Goal: Information Seeking & Learning: Learn about a topic

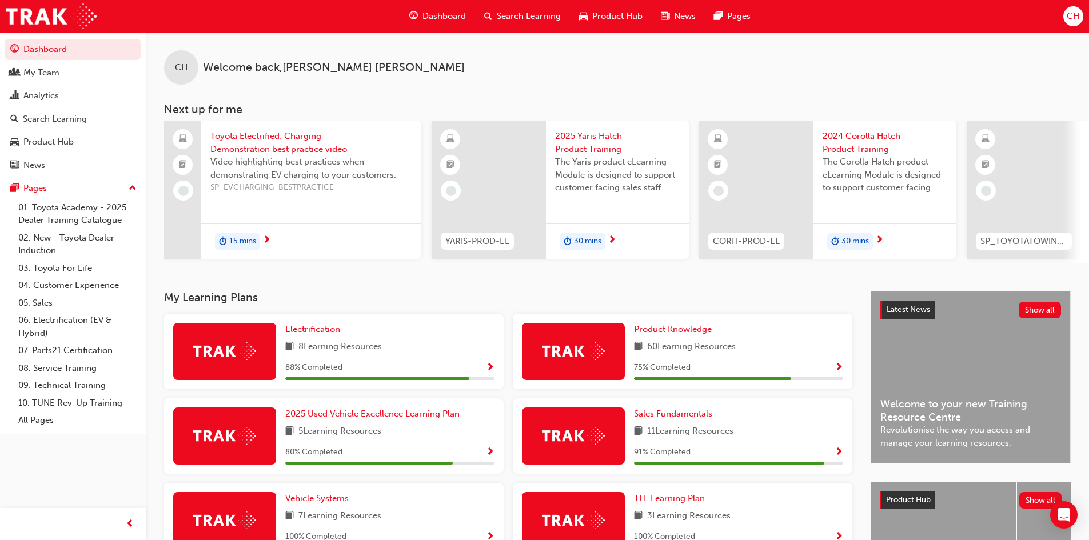
click at [512, 16] on span "Search Learning" at bounding box center [529, 16] width 64 height 13
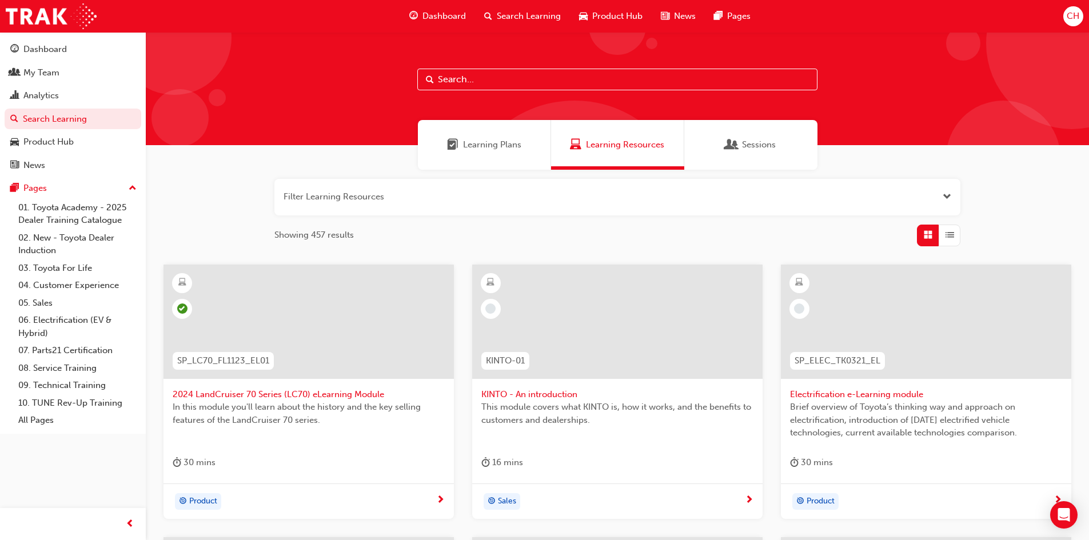
click at [469, 87] on input "text" at bounding box center [617, 80] width 400 height 22
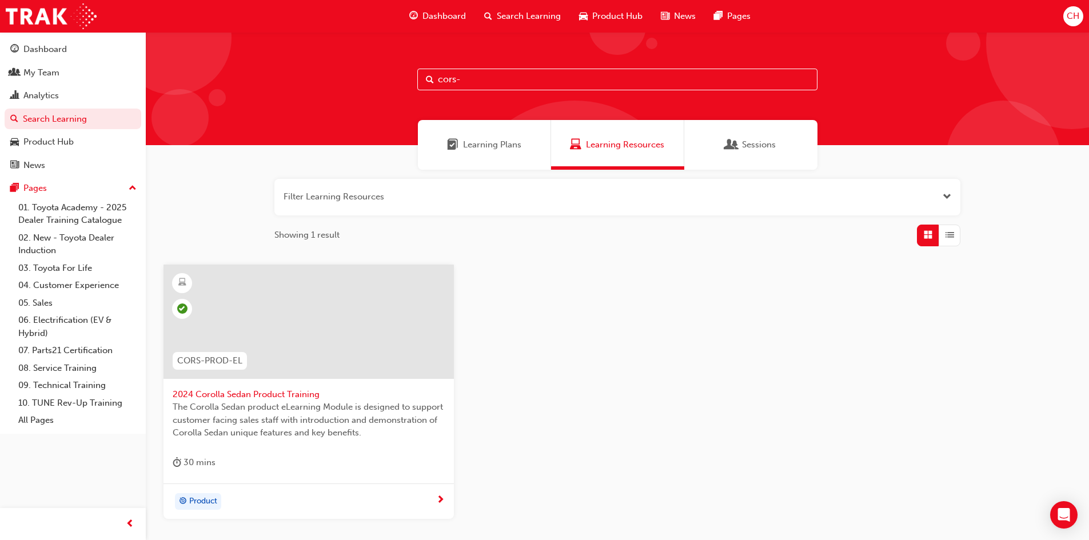
type input "cors-"
click at [274, 326] on div at bounding box center [308, 322] width 290 height 114
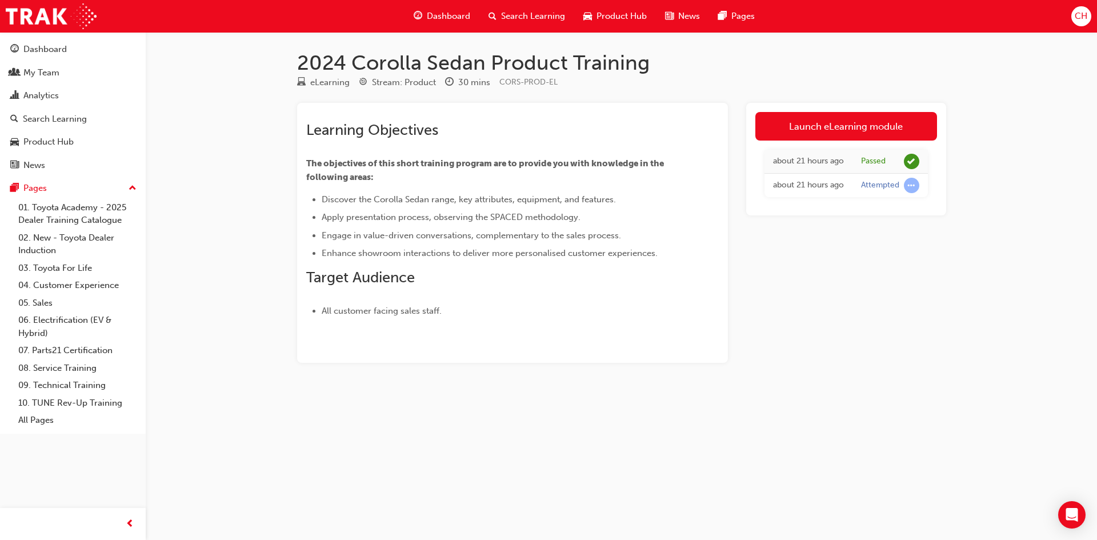
click at [516, 16] on span "Search Learning" at bounding box center [533, 16] width 64 height 13
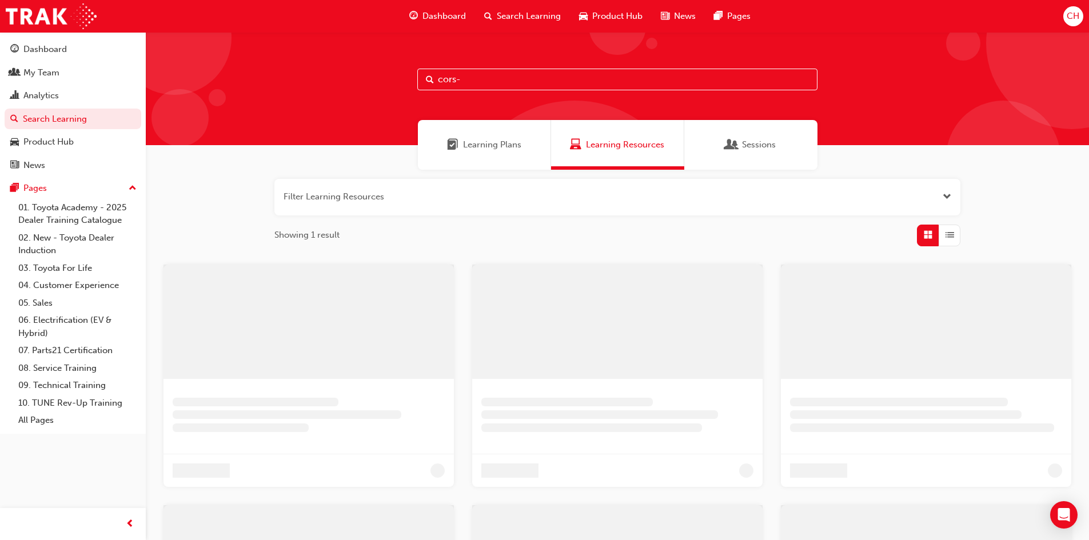
click at [491, 86] on input "cors-" at bounding box center [617, 80] width 400 height 22
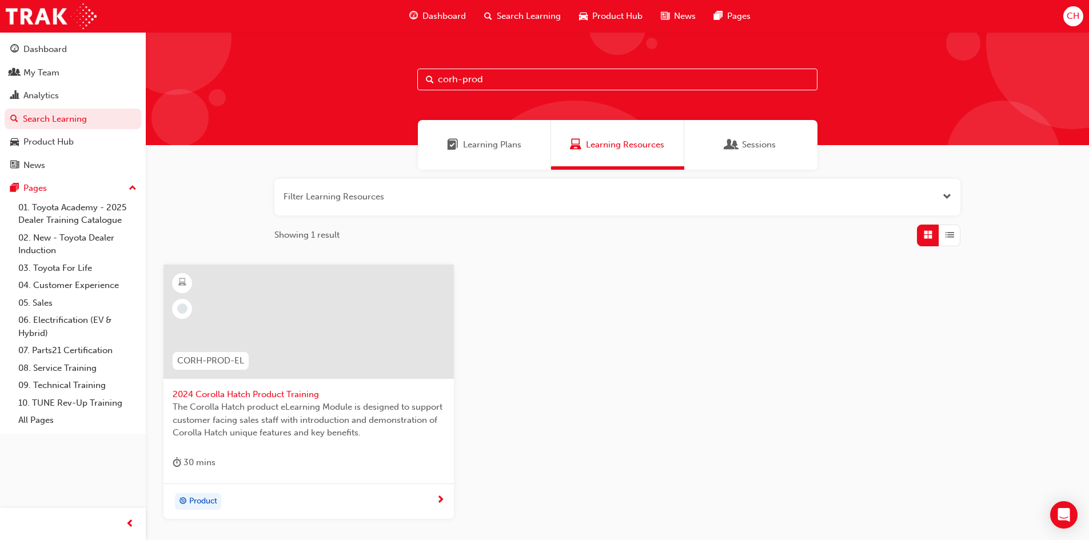
type input "corh-prod"
click at [293, 350] on div at bounding box center [308, 322] width 290 height 114
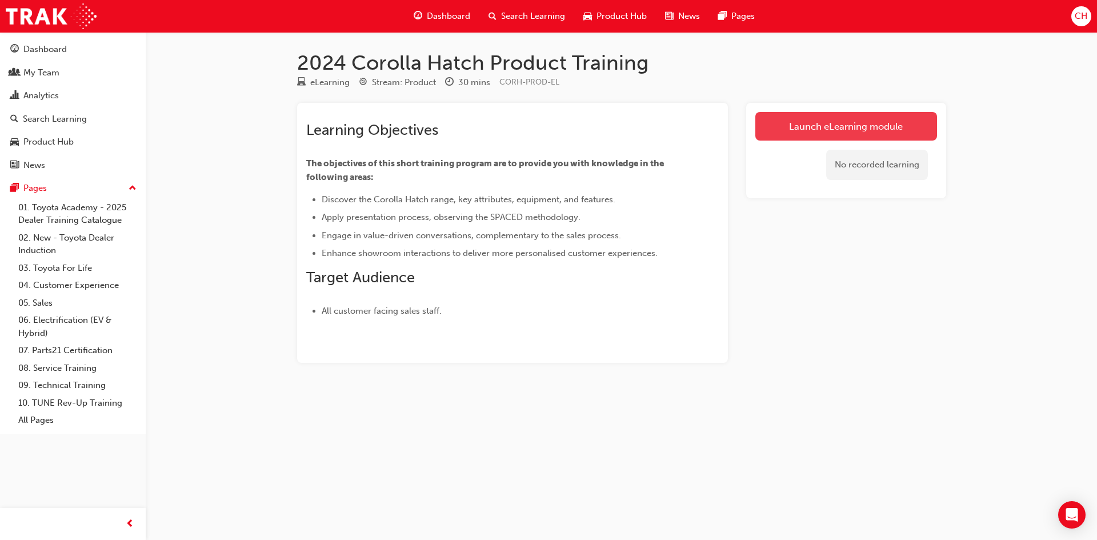
click at [813, 127] on link "Launch eLearning module" at bounding box center [847, 126] width 182 height 29
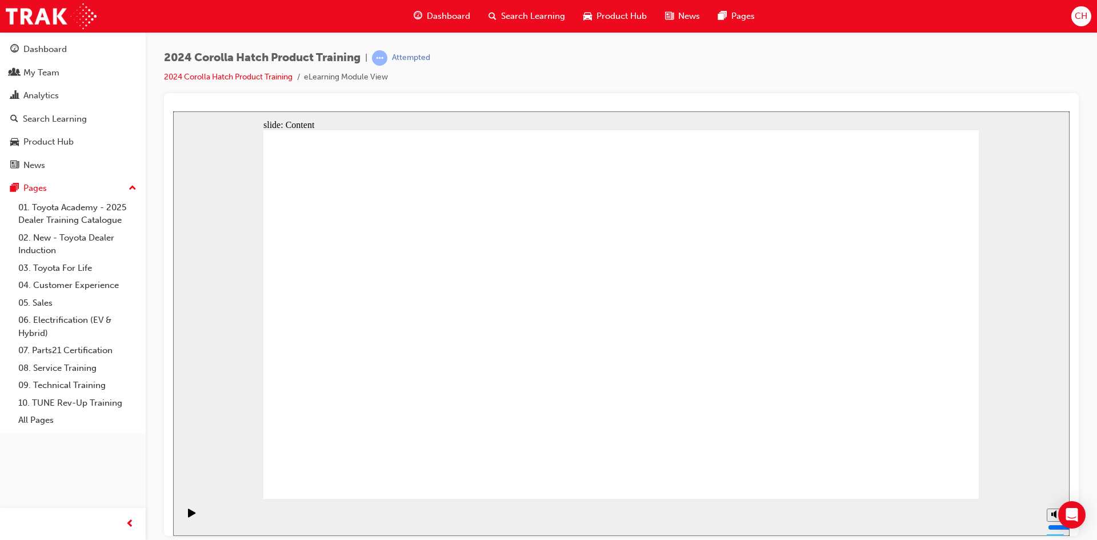
drag, startPoint x: 434, startPoint y: 264, endPoint x: 418, endPoint y: 271, distance: 17.6
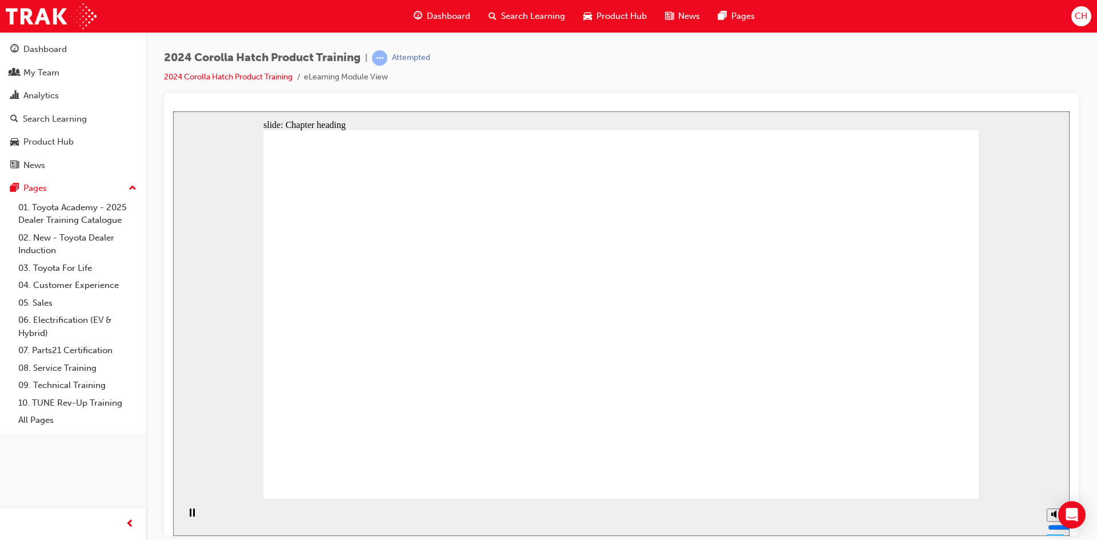
drag, startPoint x: 524, startPoint y: 248, endPoint x: 498, endPoint y: 273, distance: 36.0
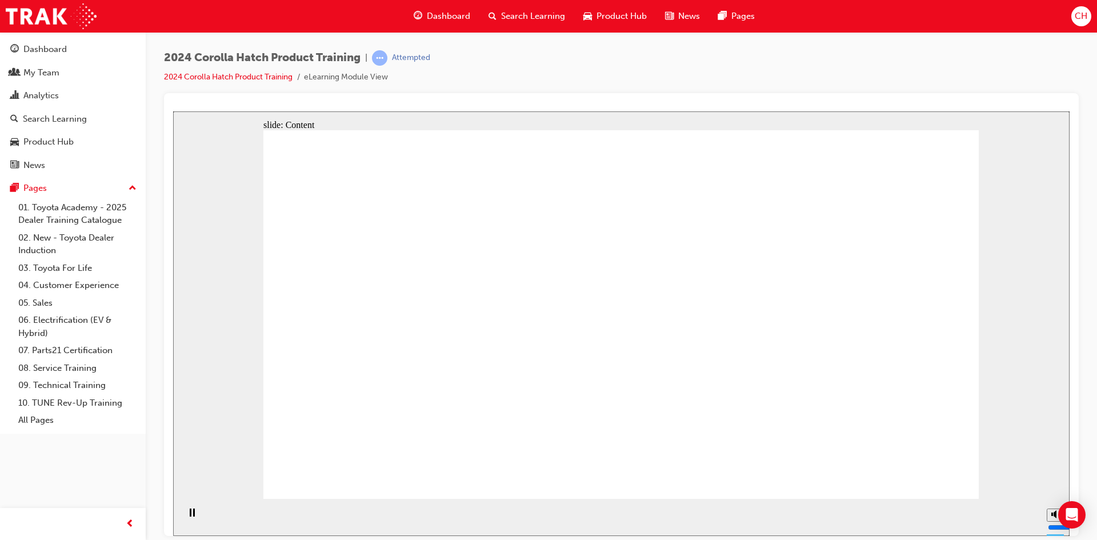
drag, startPoint x: 481, startPoint y: 374, endPoint x: 498, endPoint y: 360, distance: 22.3
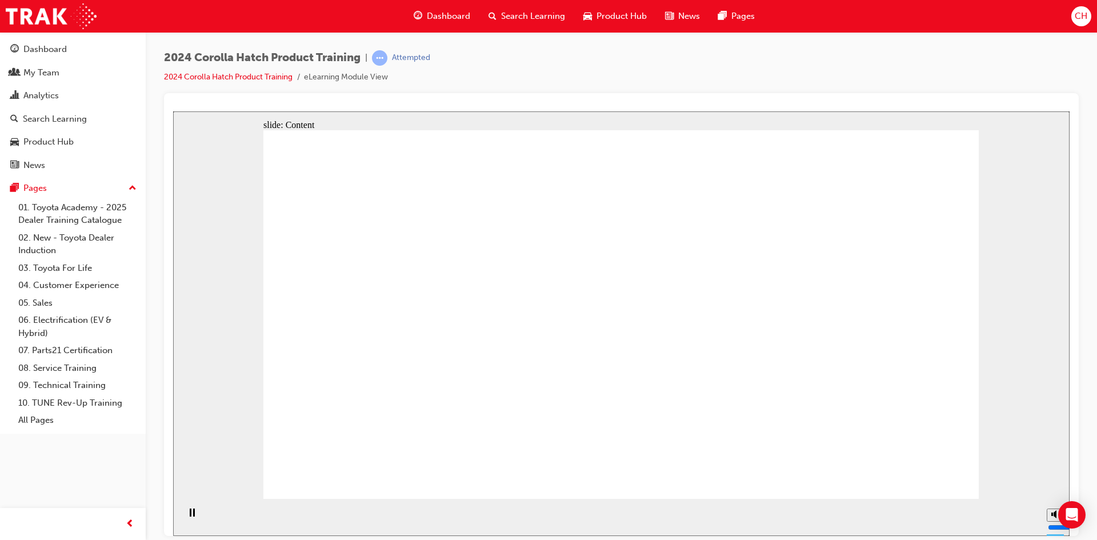
drag, startPoint x: 957, startPoint y: 480, endPoint x: 897, endPoint y: 468, distance: 60.6
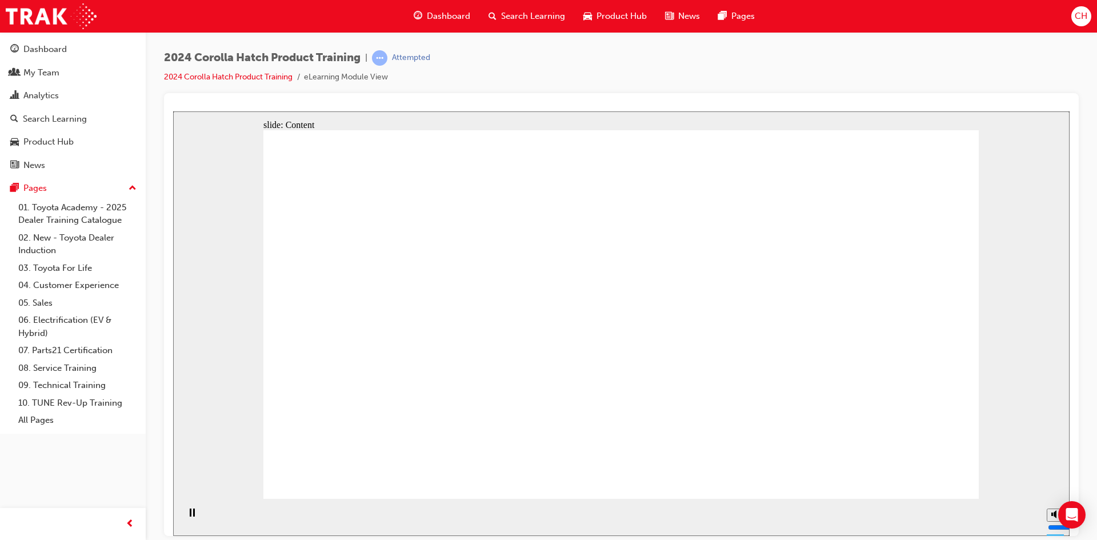
drag, startPoint x: 918, startPoint y: 469, endPoint x: 898, endPoint y: 467, distance: 20.1
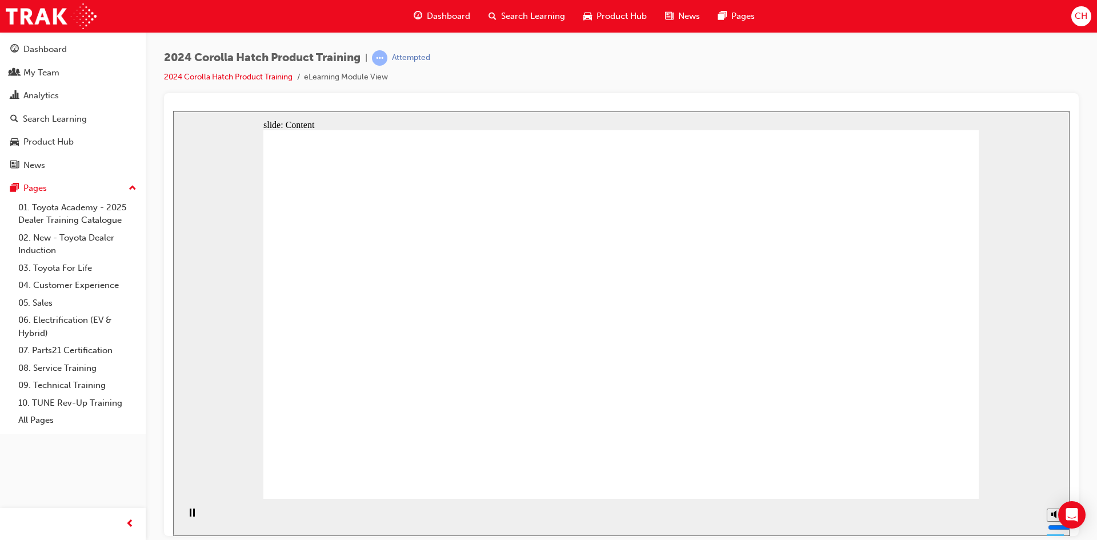
drag, startPoint x: 426, startPoint y: 317, endPoint x: 426, endPoint y: 324, distance: 6.9
drag, startPoint x: 694, startPoint y: 301, endPoint x: 704, endPoint y: 302, distance: 9.7
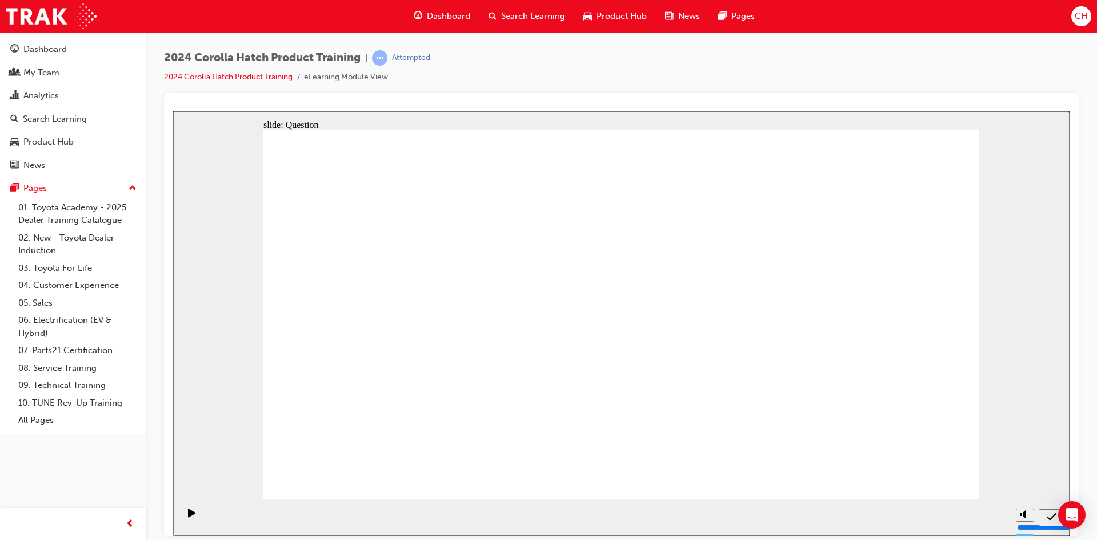
radio input "true"
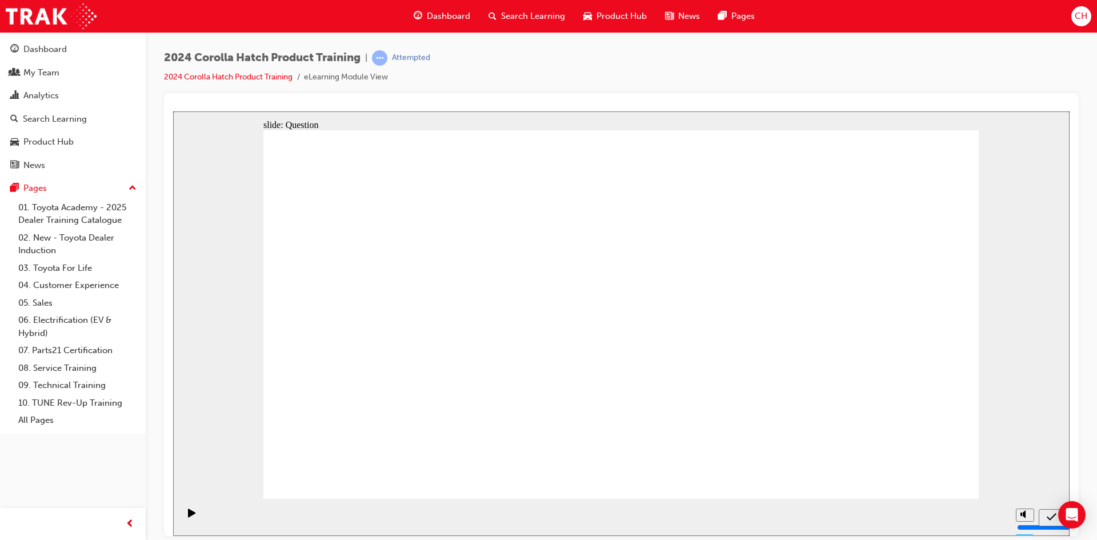
radio input "true"
drag, startPoint x: 620, startPoint y: 203, endPoint x: 618, endPoint y: 177, distance: 25.8
drag, startPoint x: 613, startPoint y: 389, endPoint x: 610, endPoint y: 382, distance: 8.0
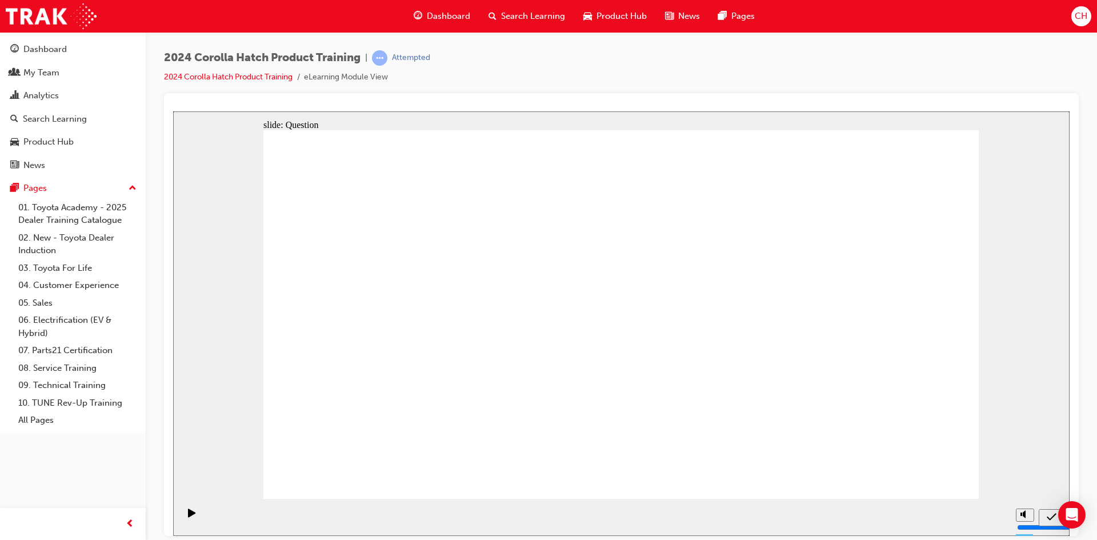
radio input "true"
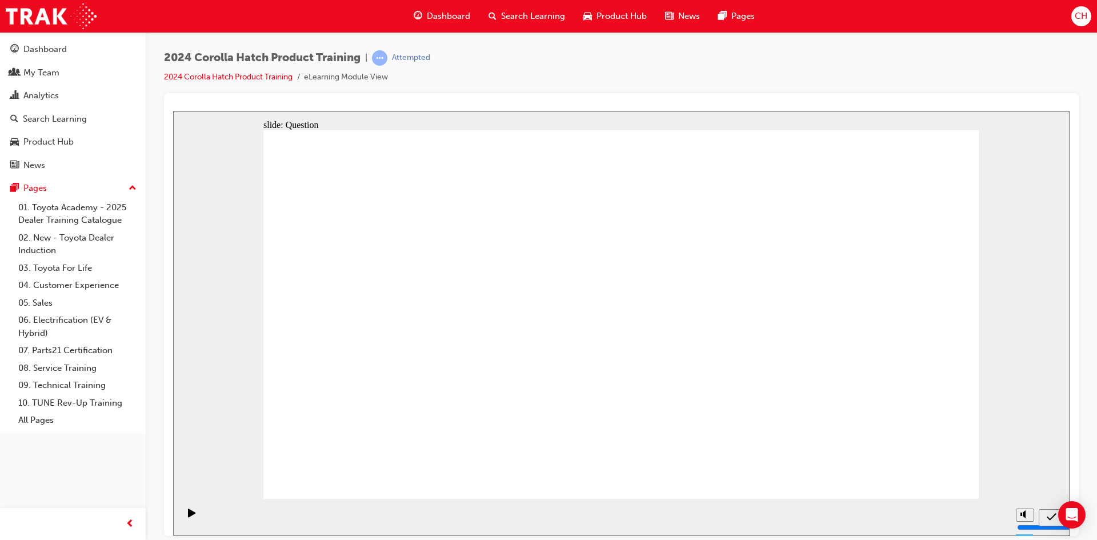
radio input "true"
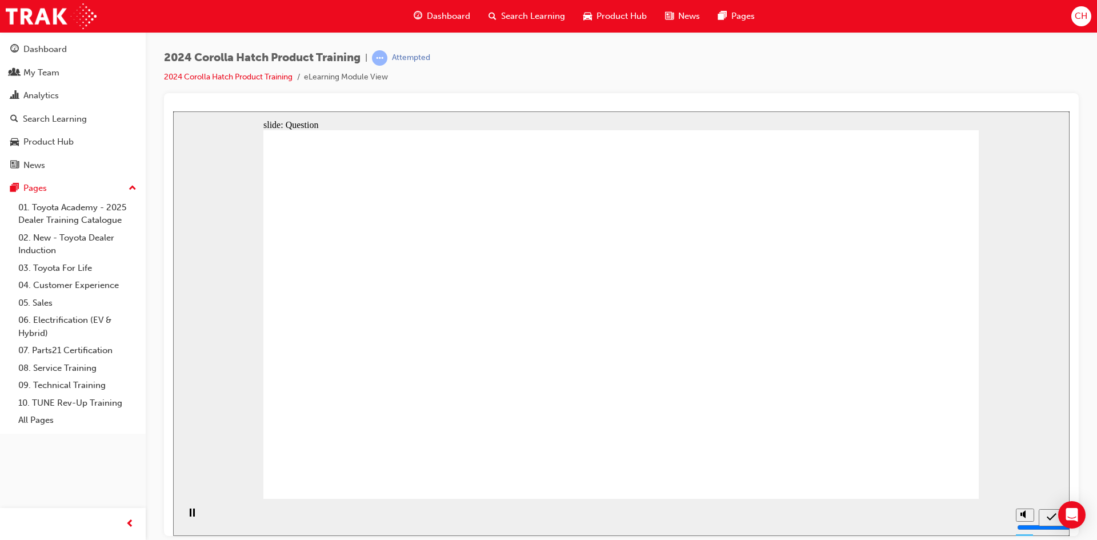
drag, startPoint x: 393, startPoint y: 290, endPoint x: 517, endPoint y: 352, distance: 137.8
drag, startPoint x: 530, startPoint y: 283, endPoint x: 544, endPoint y: 363, distance: 81.2
drag, startPoint x: 640, startPoint y: 312, endPoint x: 637, endPoint y: 384, distance: 71.5
drag, startPoint x: 739, startPoint y: 299, endPoint x: 741, endPoint y: 391, distance: 91.5
drag, startPoint x: 856, startPoint y: 369, endPoint x: 856, endPoint y: 401, distance: 32.0
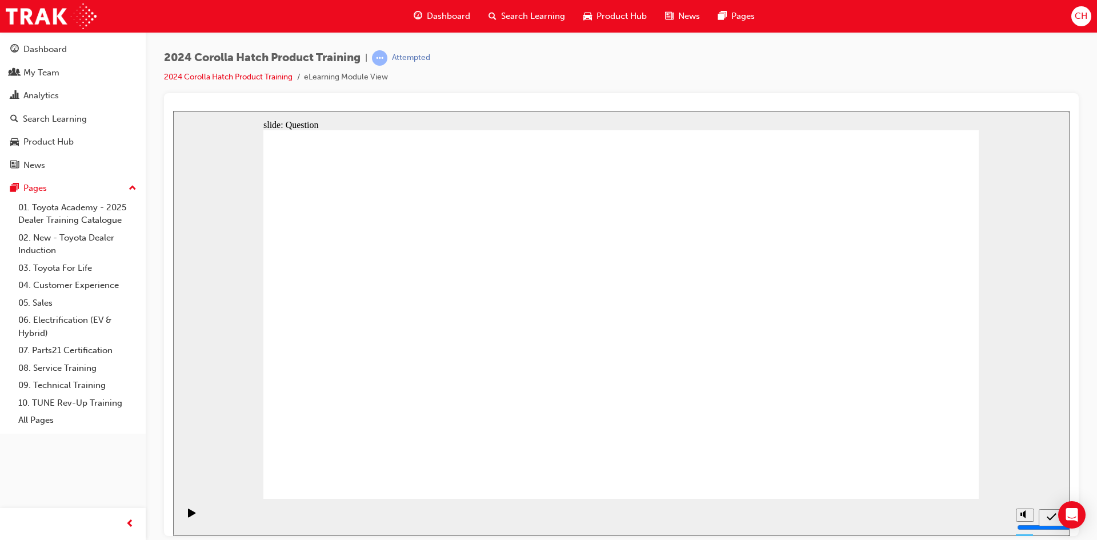
drag, startPoint x: 934, startPoint y: 484, endPoint x: 916, endPoint y: 475, distance: 19.7
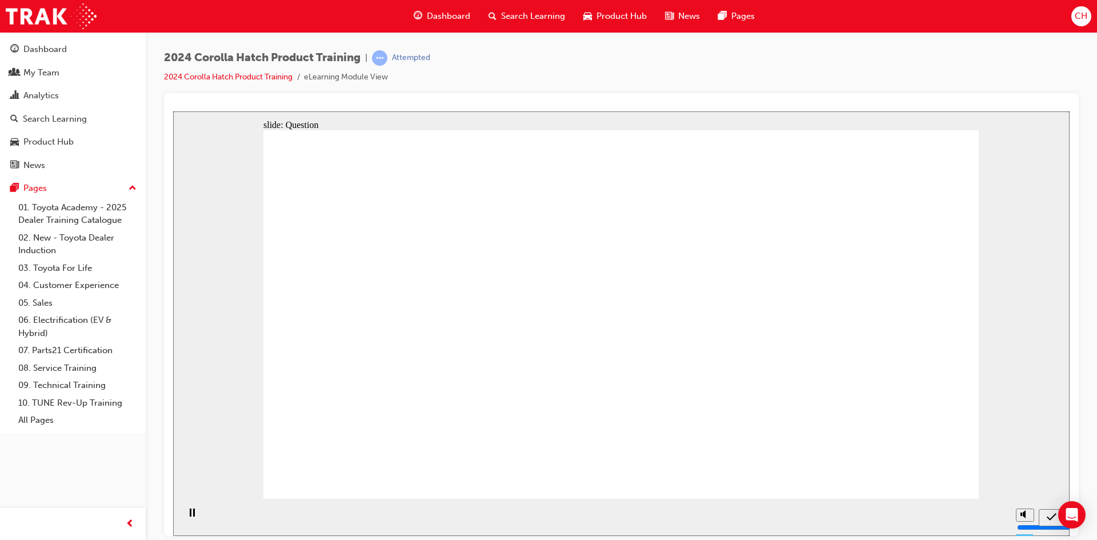
radio input "true"
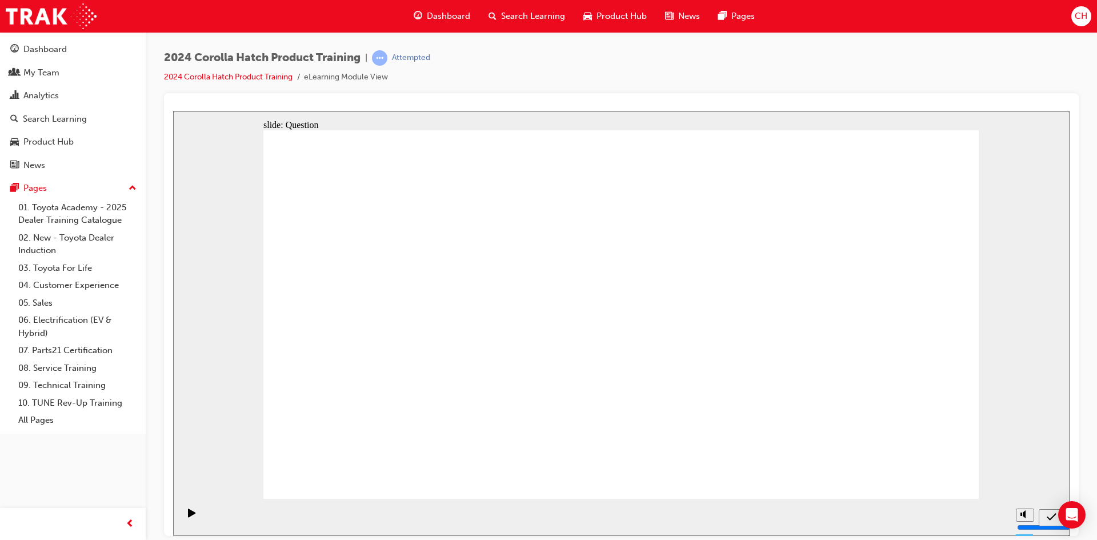
drag, startPoint x: 652, startPoint y: 405, endPoint x: 642, endPoint y: 397, distance: 12.6
radio input "true"
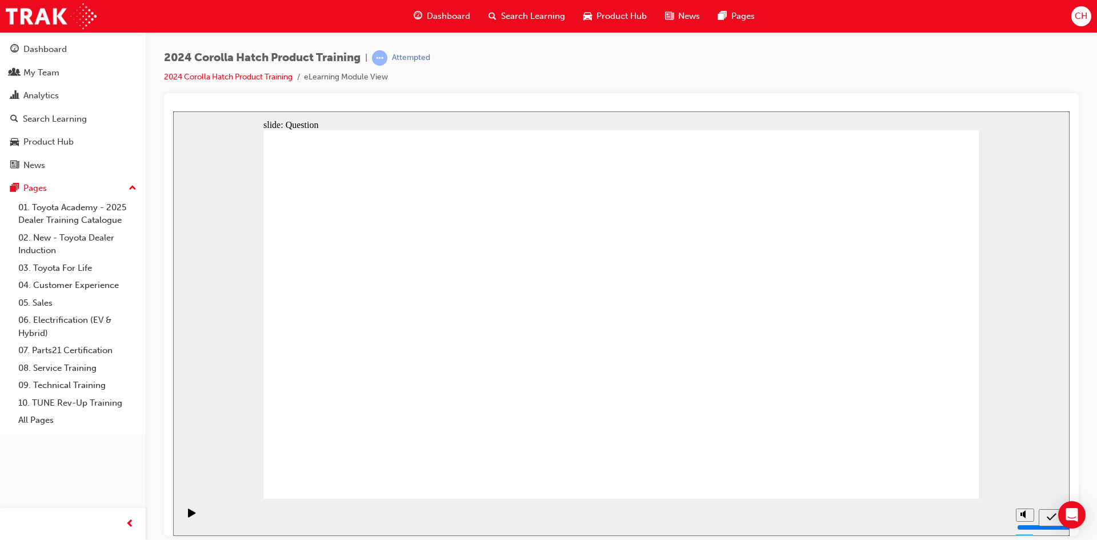
radio input "true"
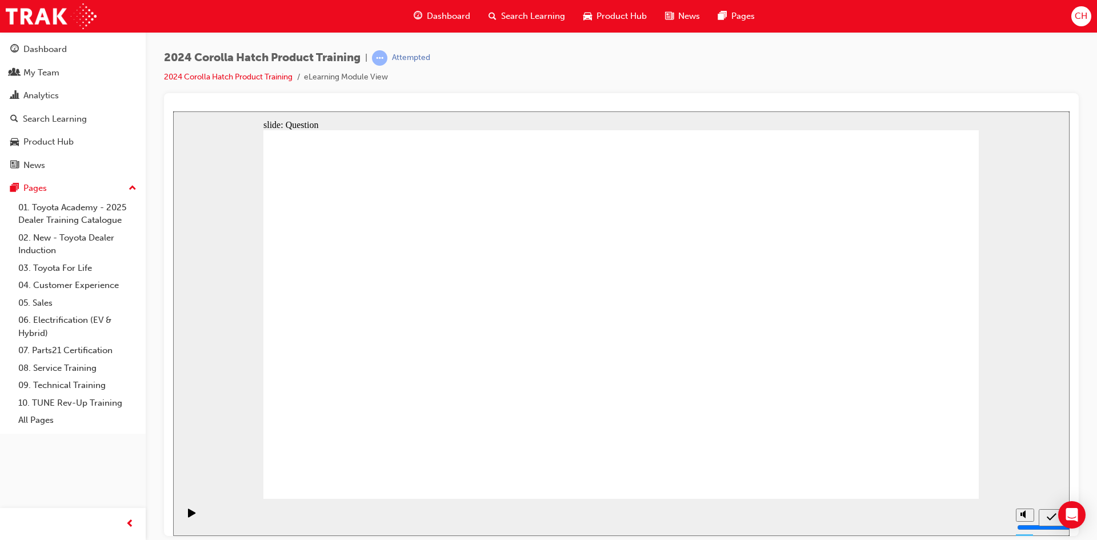
drag, startPoint x: 518, startPoint y: 310, endPoint x: 379, endPoint y: 420, distance: 177.1
drag, startPoint x: 395, startPoint y: 310, endPoint x: 509, endPoint y: 424, distance: 161.7
drag, startPoint x: 759, startPoint y: 281, endPoint x: 630, endPoint y: 400, distance: 175.1
drag, startPoint x: 642, startPoint y: 302, endPoint x: 747, endPoint y: 410, distance: 150.0
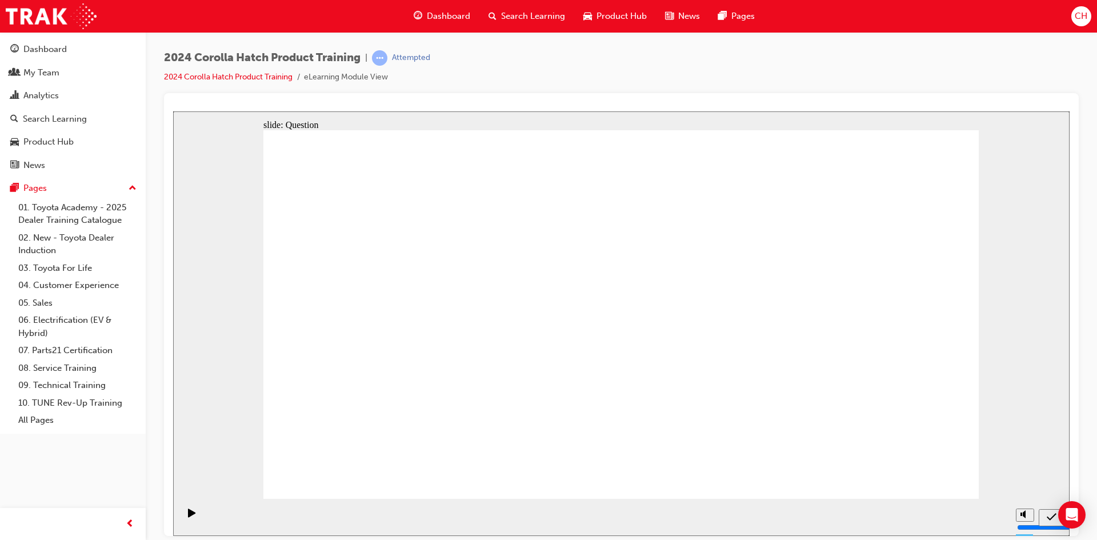
drag, startPoint x: 865, startPoint y: 326, endPoint x: 853, endPoint y: 405, distance: 79.7
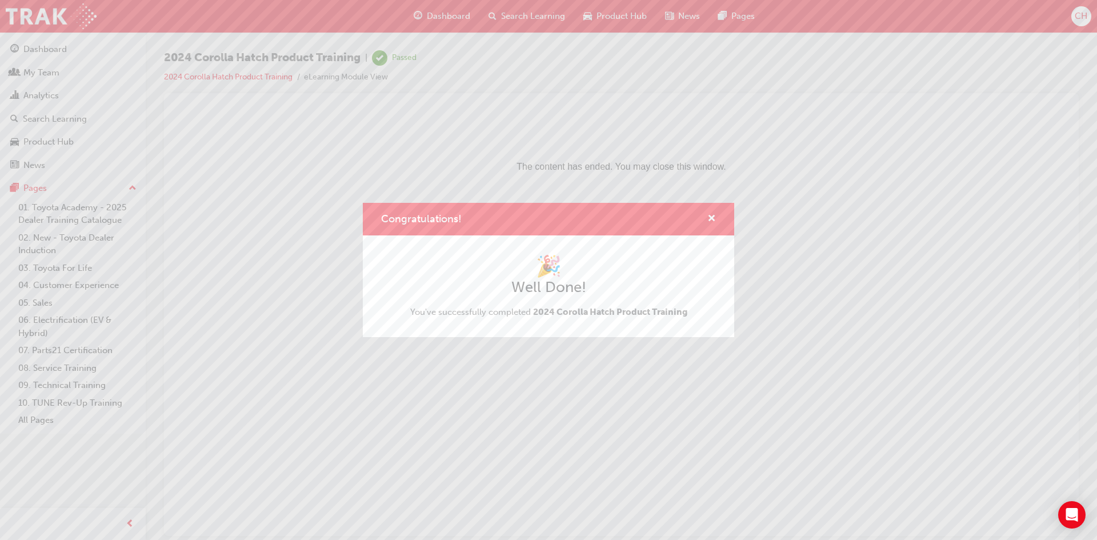
click at [490, 17] on div "Congratulations! 🎉 Well Done! You've successfully completed 2024 Corolla Hatch …" at bounding box center [548, 270] width 1097 height 540
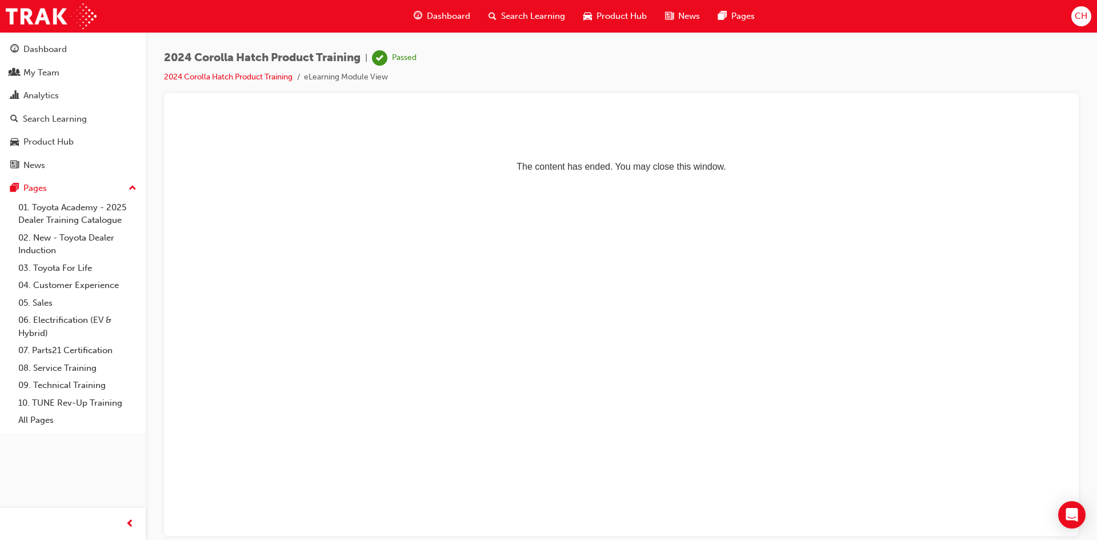
click at [489, 15] on span "search-icon" at bounding box center [493, 16] width 8 height 14
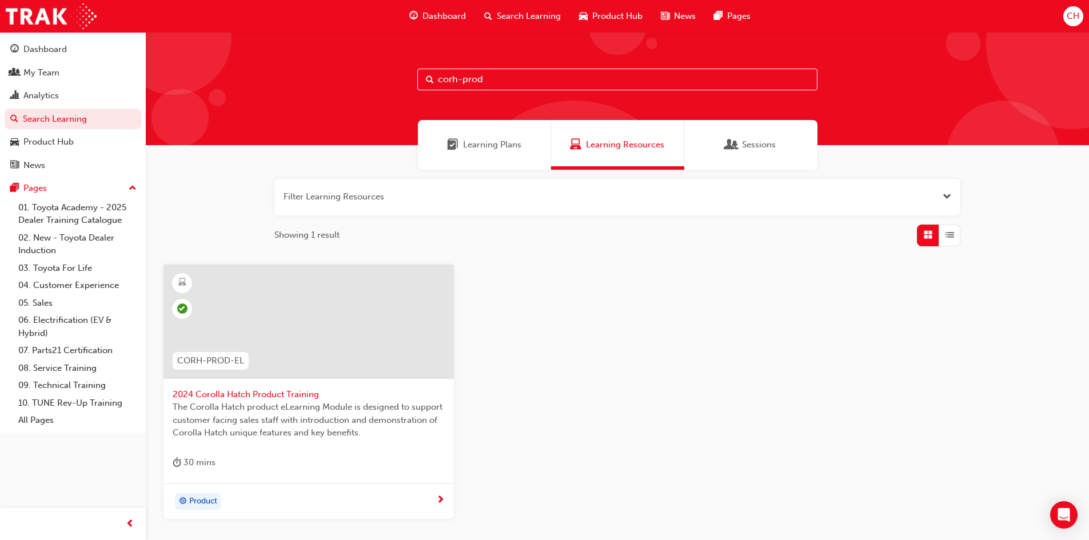
drag, startPoint x: 491, startPoint y: 78, endPoint x: 381, endPoint y: 80, distance: 110.3
click at [381, 80] on div "corh-prod" at bounding box center [617, 88] width 943 height 113
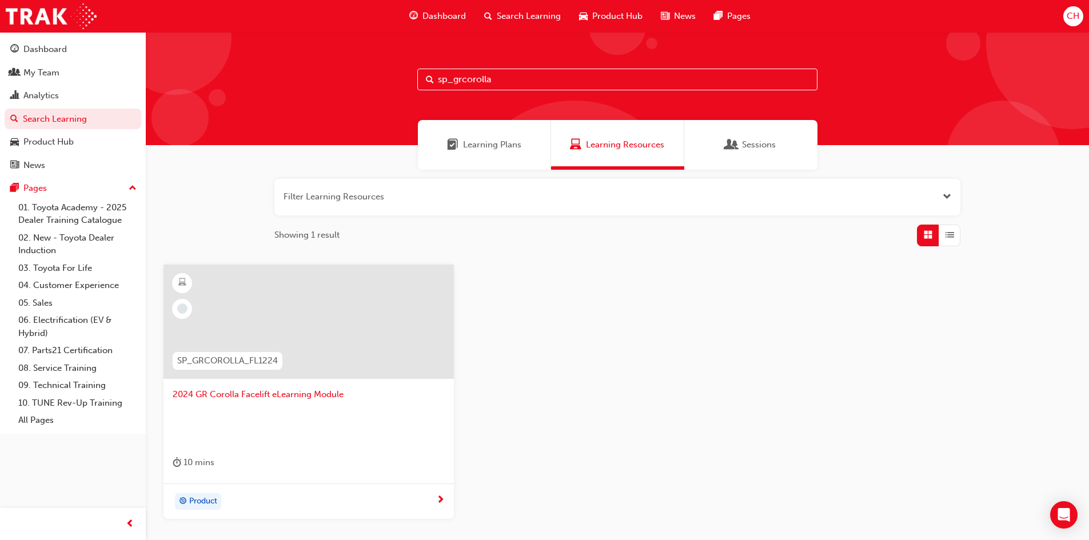
type input "sp_grcorolla"
click at [308, 337] on div at bounding box center [308, 322] width 290 height 114
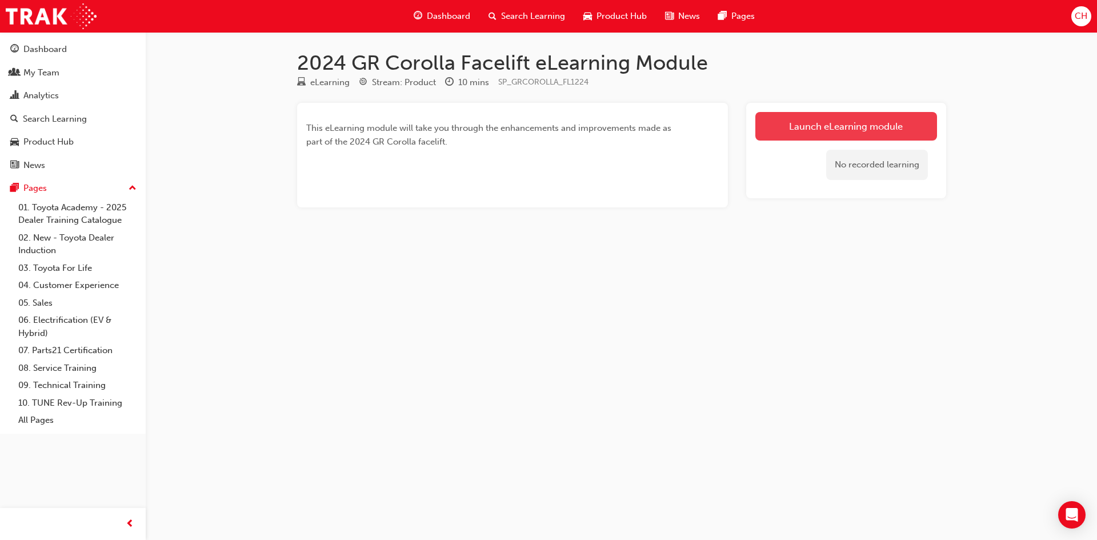
click at [844, 128] on link "Launch eLearning module" at bounding box center [847, 126] width 182 height 29
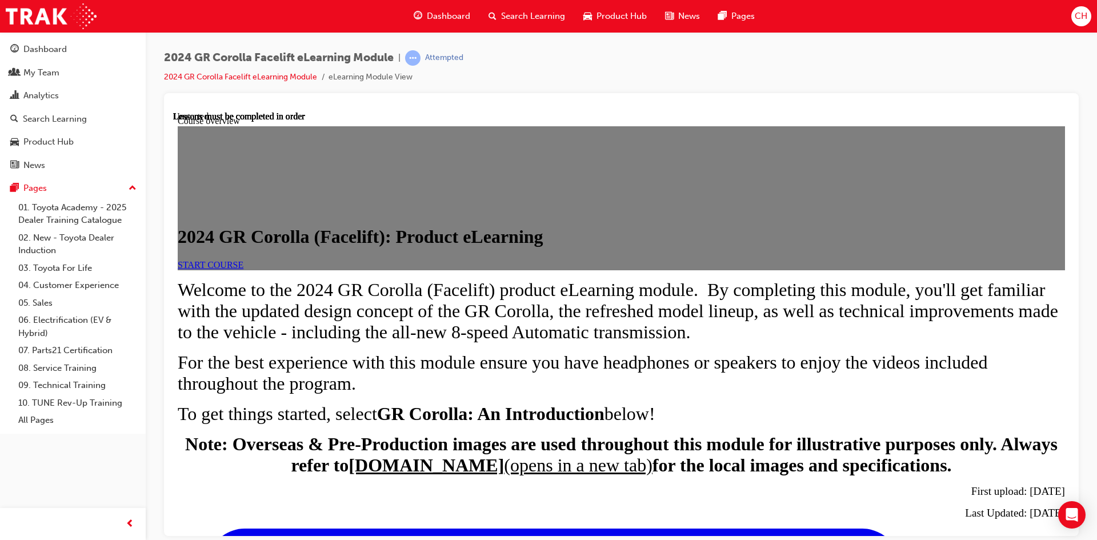
click at [243, 269] on span "START COURSE" at bounding box center [211, 264] width 66 height 10
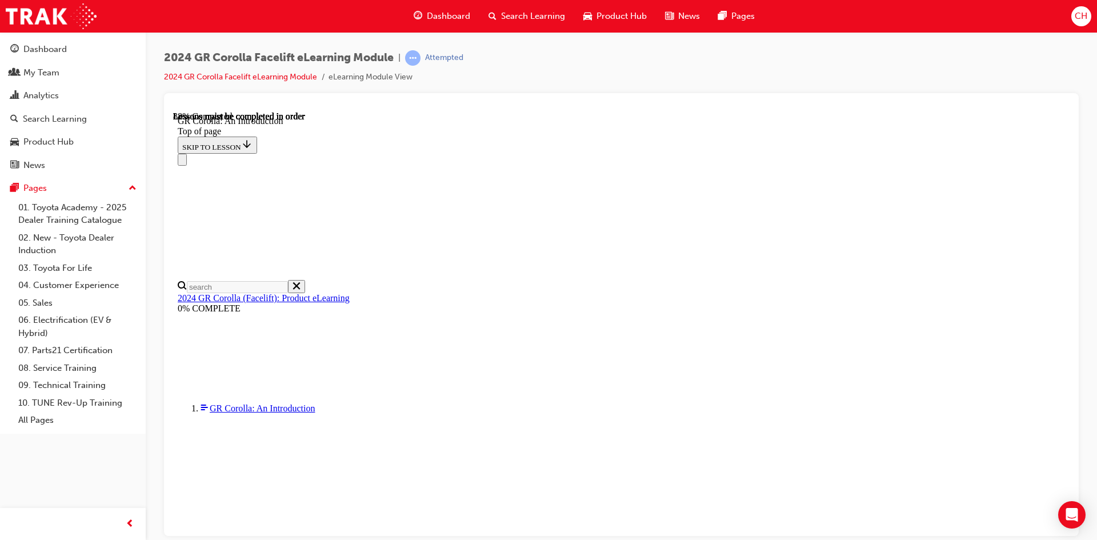
scroll to position [1639, 0]
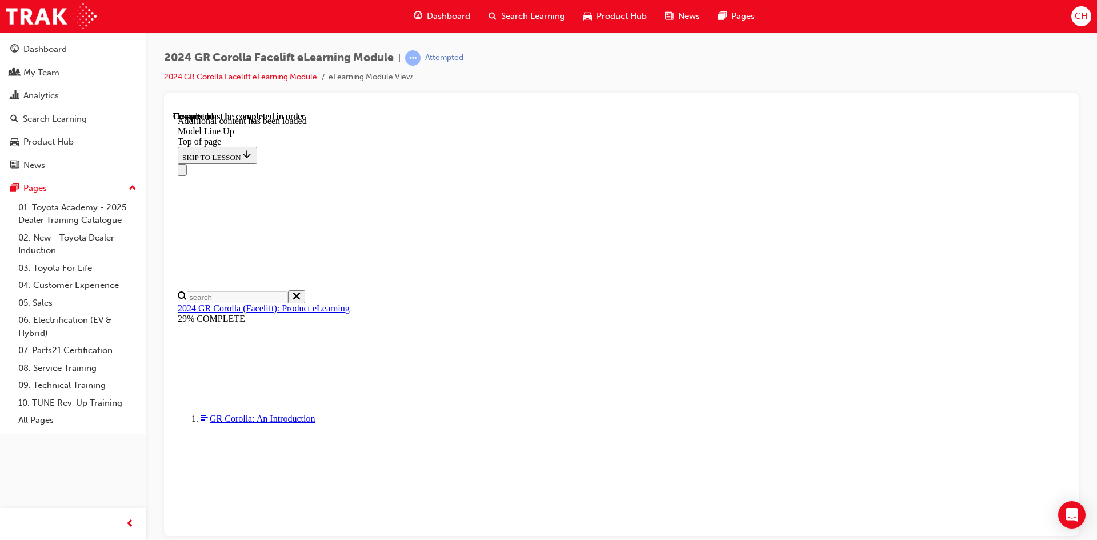
scroll to position [1384, 0]
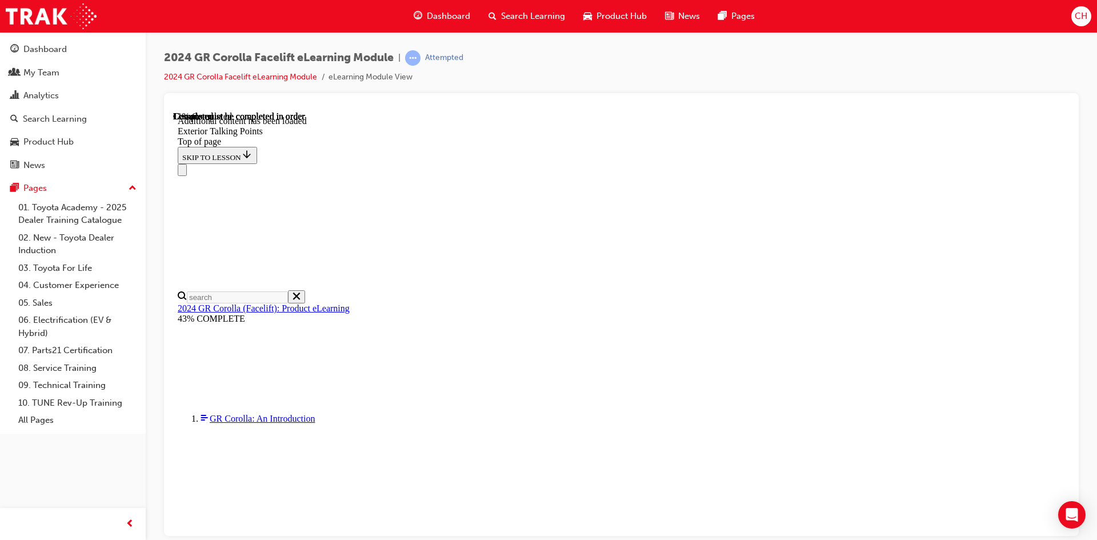
drag, startPoint x: 538, startPoint y: 428, endPoint x: 545, endPoint y: 425, distance: 6.9
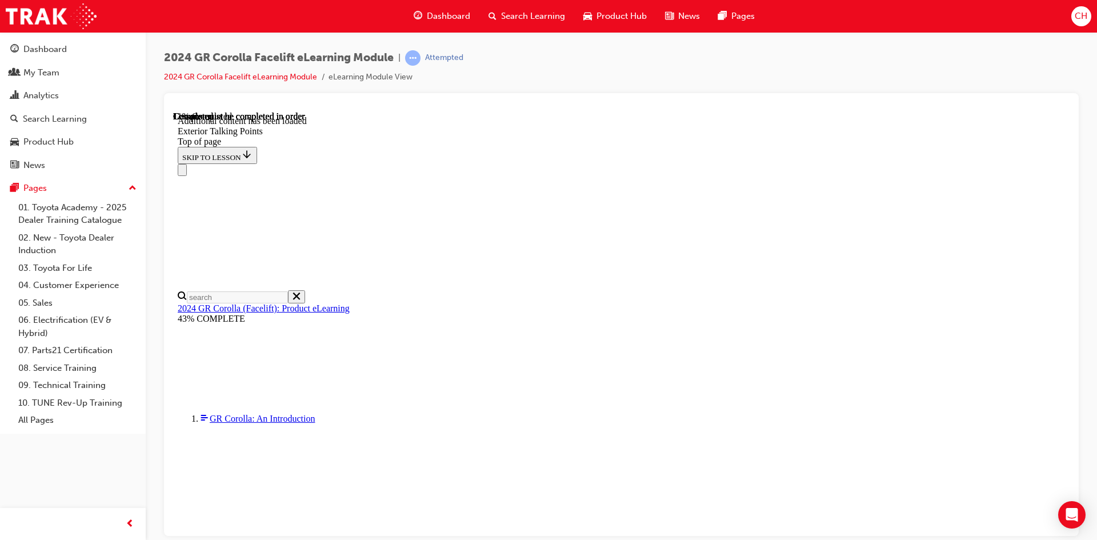
drag, startPoint x: 702, startPoint y: 456, endPoint x: 721, endPoint y: 436, distance: 27.9
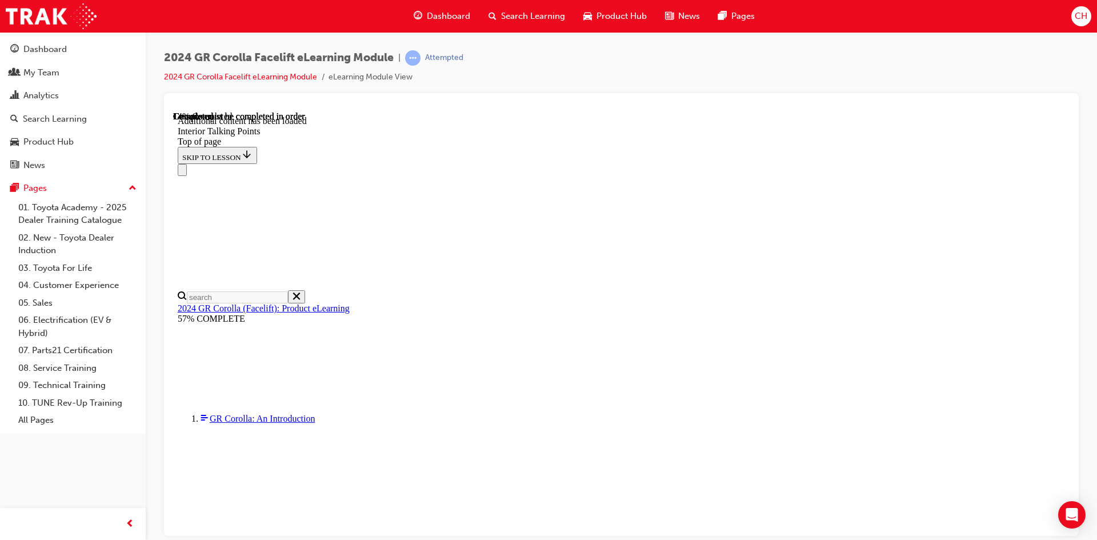
scroll to position [154, 0]
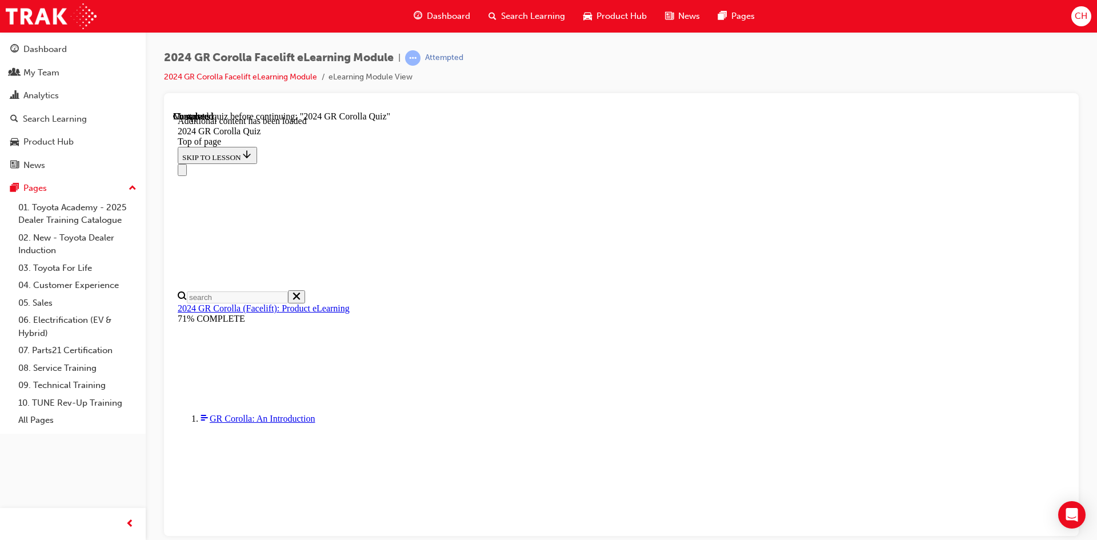
scroll to position [97, 0]
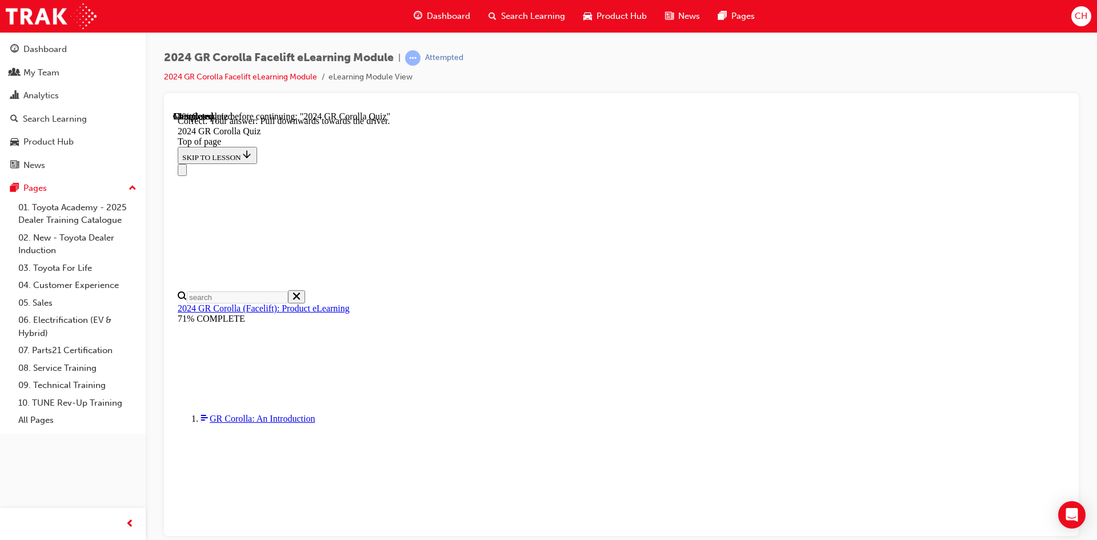
scroll to position [67, 0]
drag, startPoint x: 520, startPoint y: 347, endPoint x: 557, endPoint y: 373, distance: 45.2
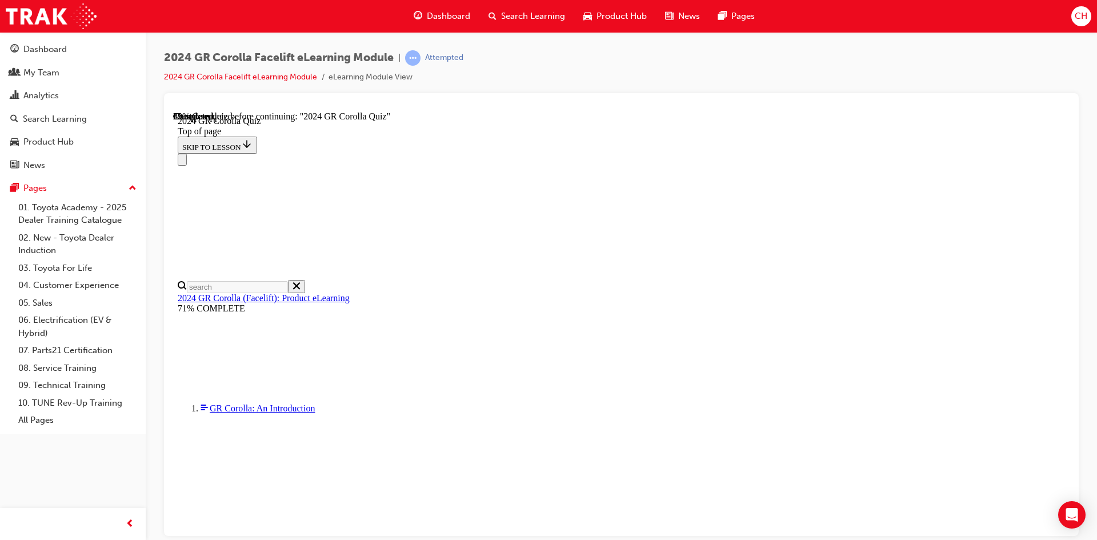
scroll to position [320, 0]
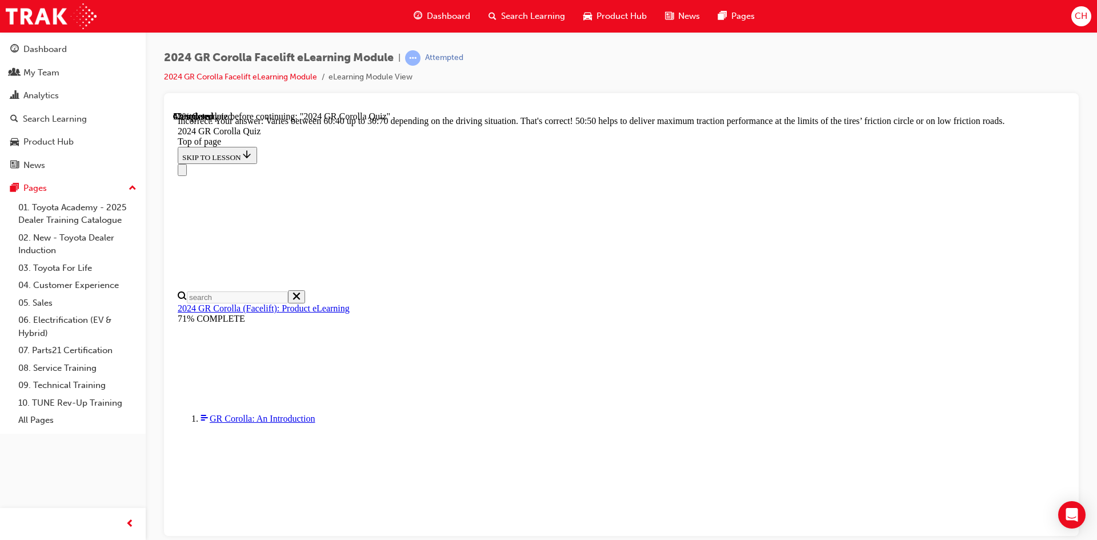
scroll to position [465, 0]
drag, startPoint x: 705, startPoint y: 482, endPoint x: 749, endPoint y: 464, distance: 47.9
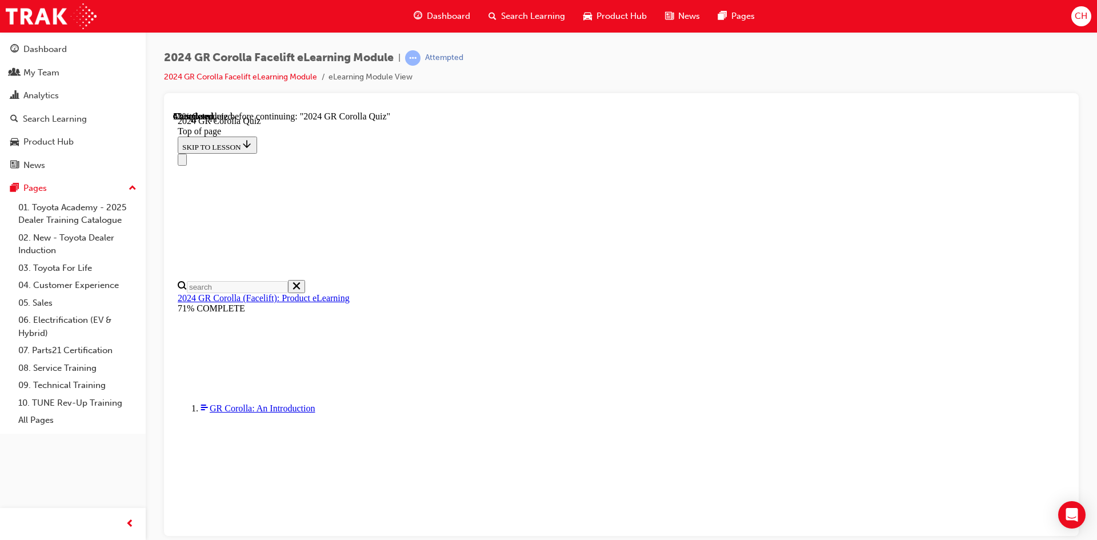
scroll to position [57, 0]
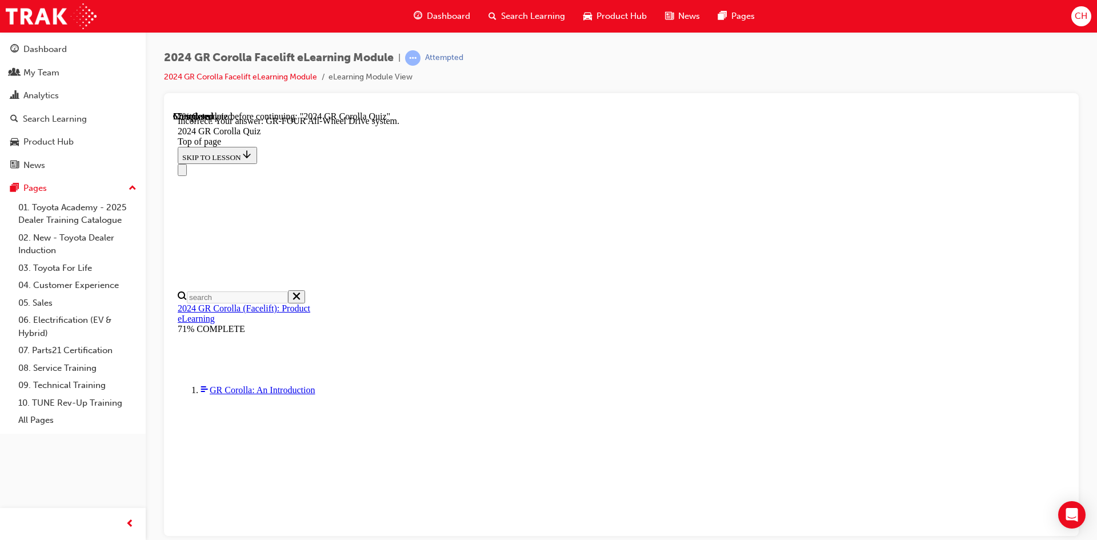
scroll to position [440, 0]
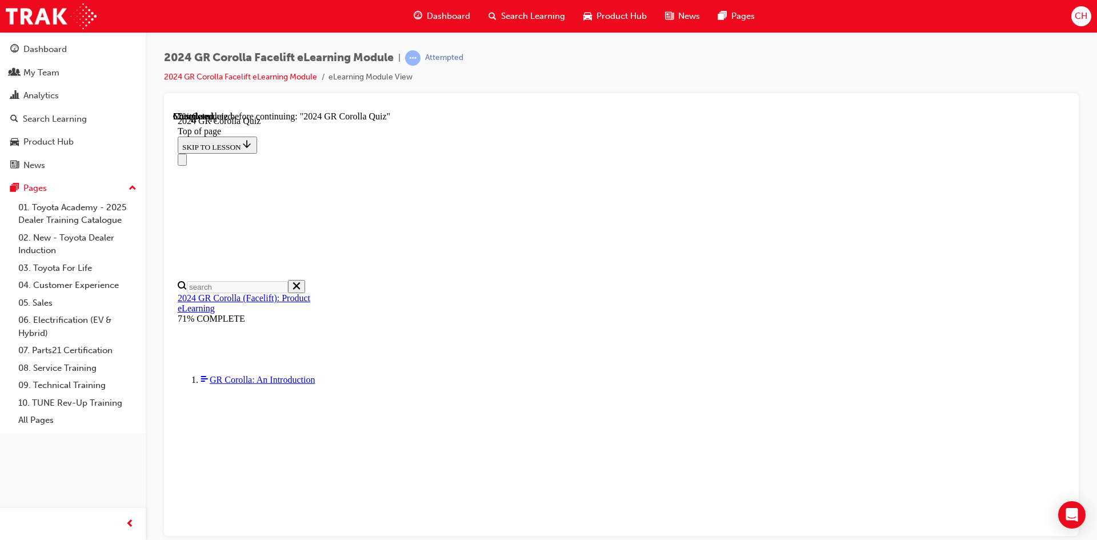
scroll to position [286, 0]
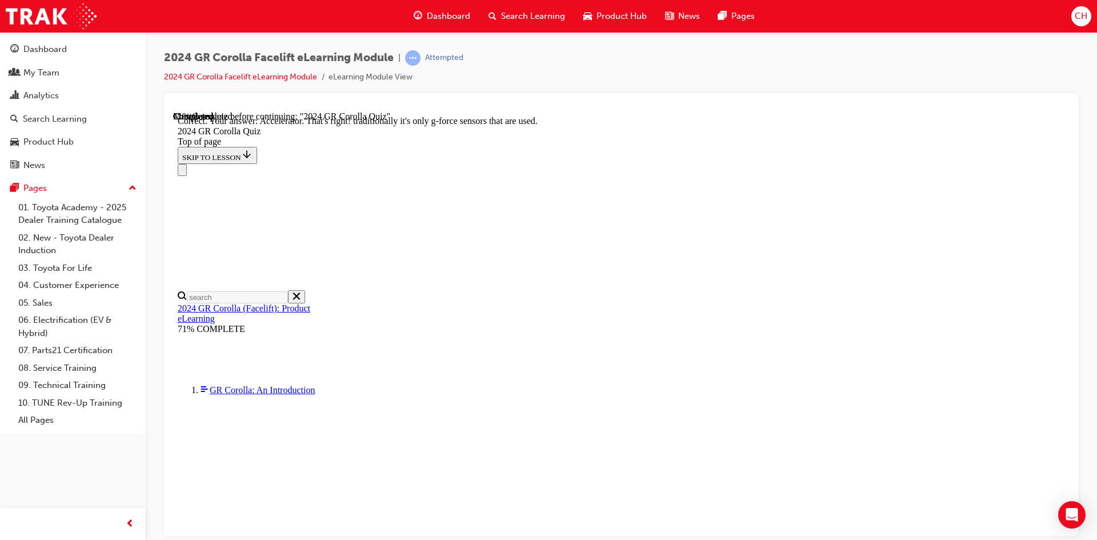
scroll to position [470, 0]
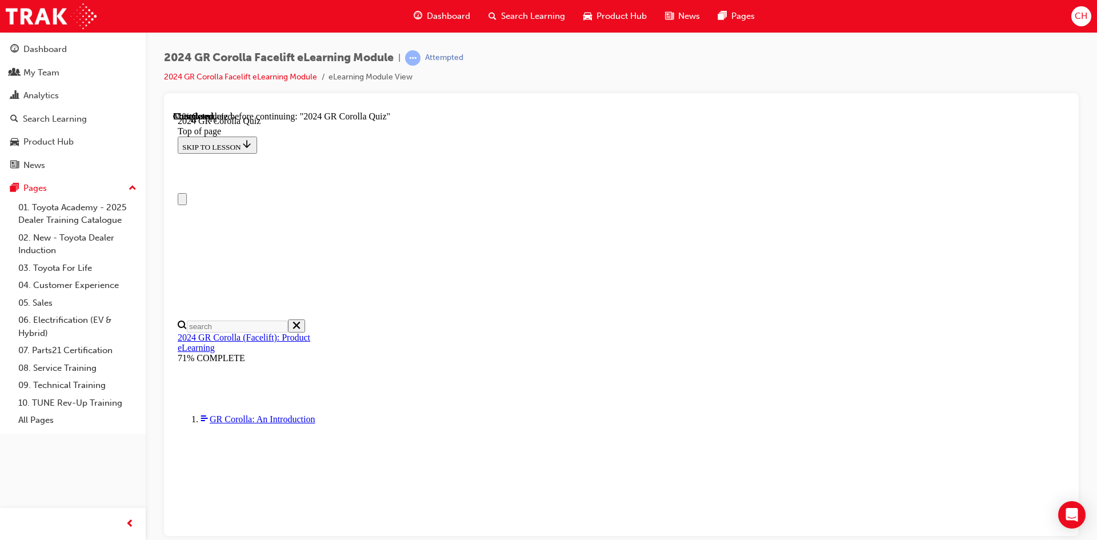
scroll to position [57, 0]
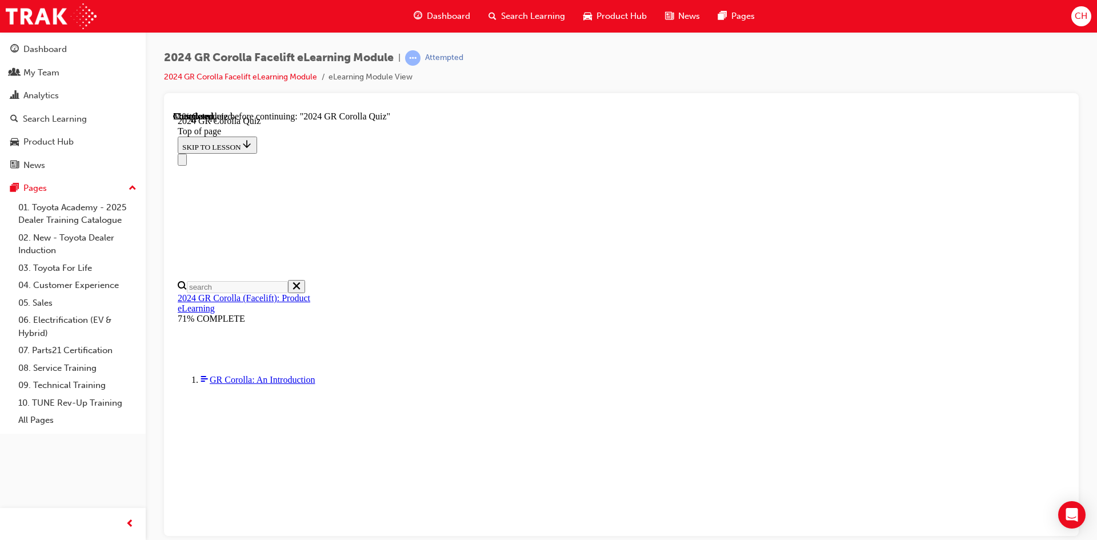
drag, startPoint x: 704, startPoint y: 429, endPoint x: 754, endPoint y: 425, distance: 50.5
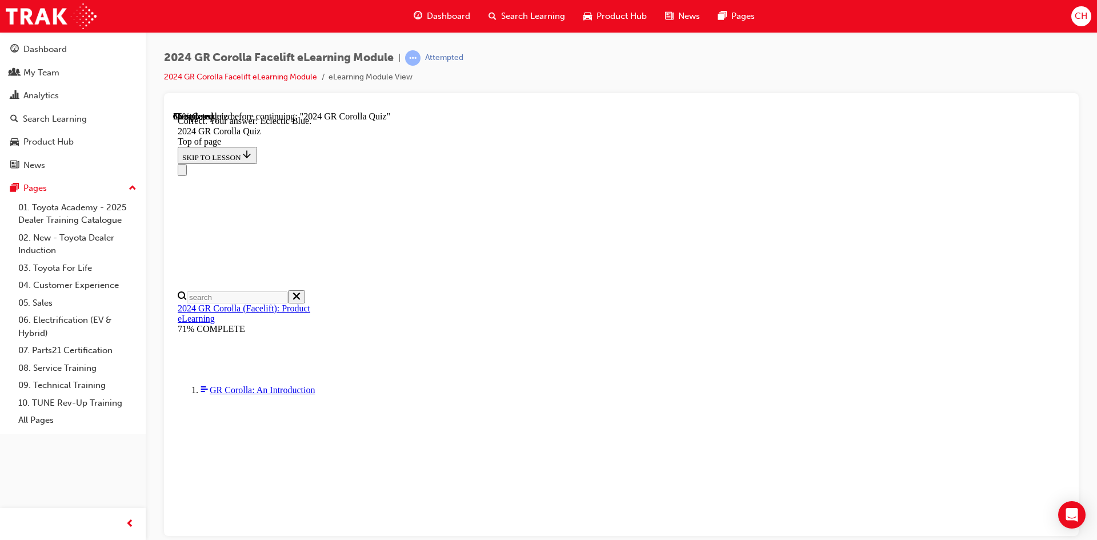
scroll to position [195, 0]
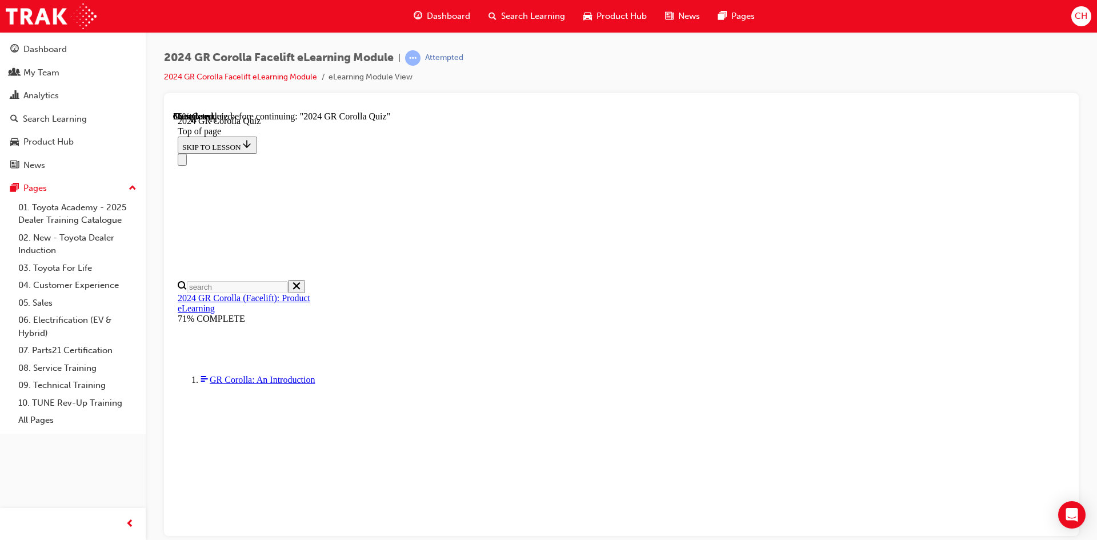
scroll to position [400, 0]
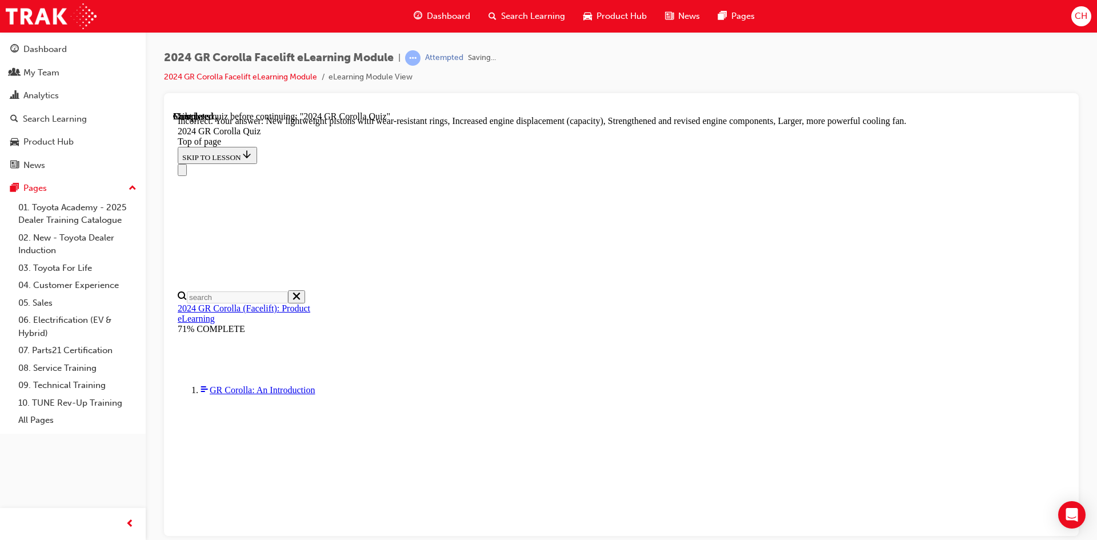
scroll to position [441, 0]
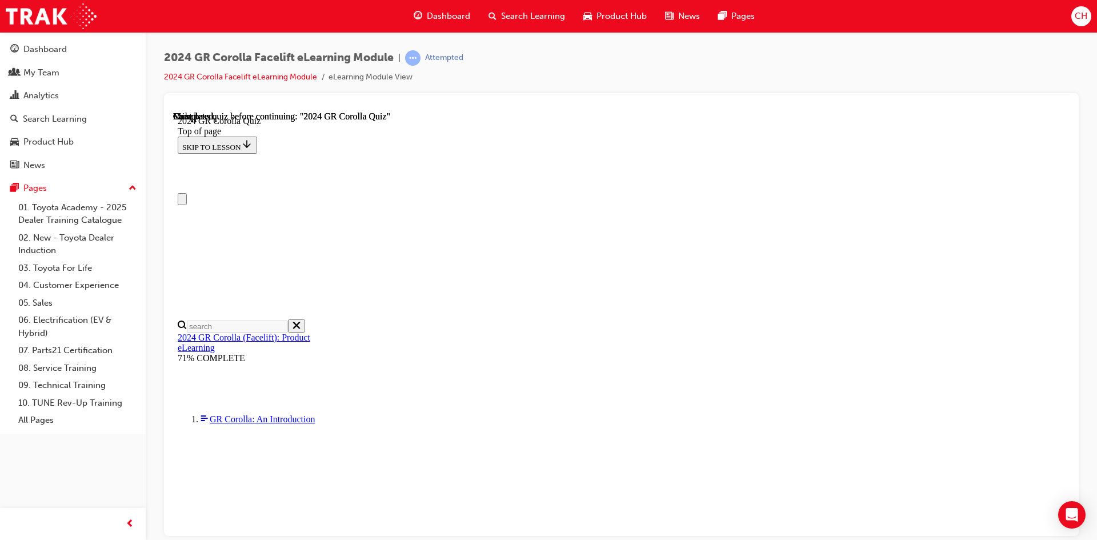
scroll to position [0, 0]
